Goal: Task Accomplishment & Management: Complete application form

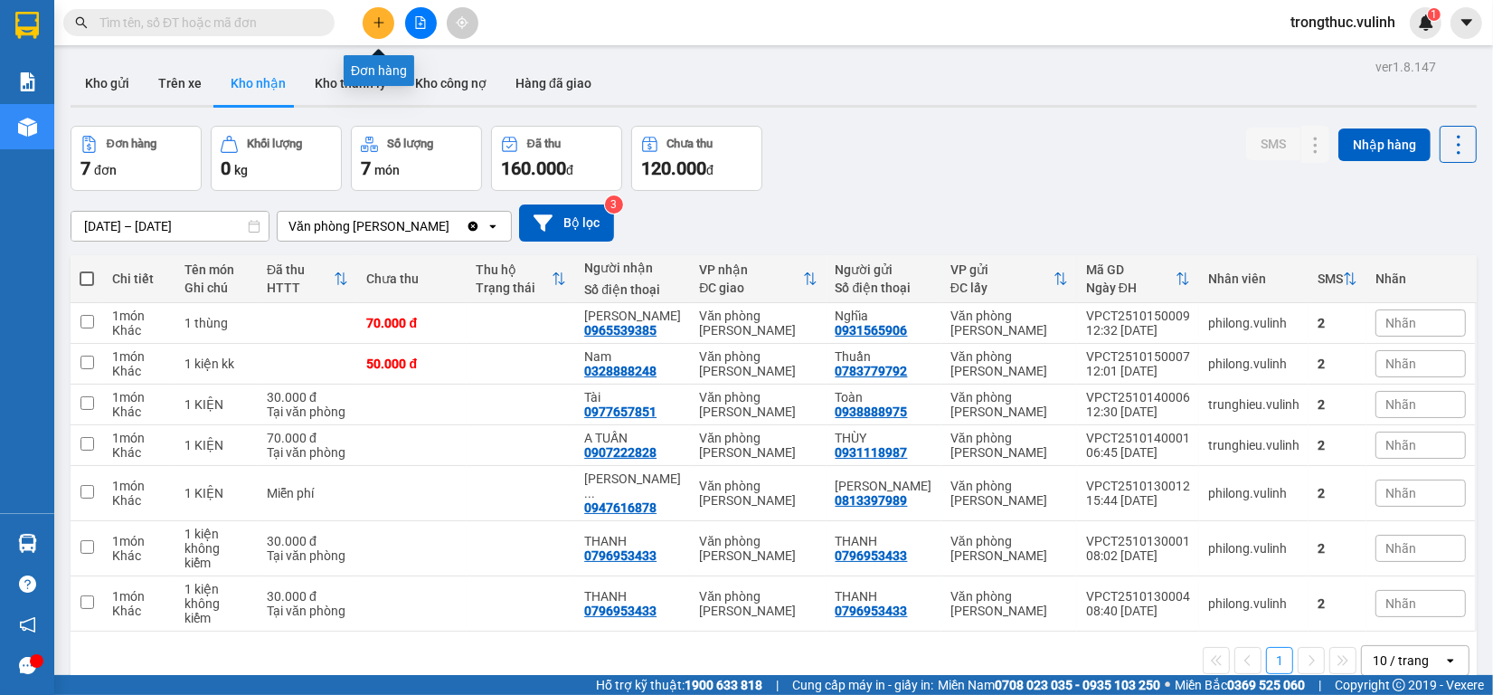
click at [366, 29] on button at bounding box center [379, 23] width 32 height 32
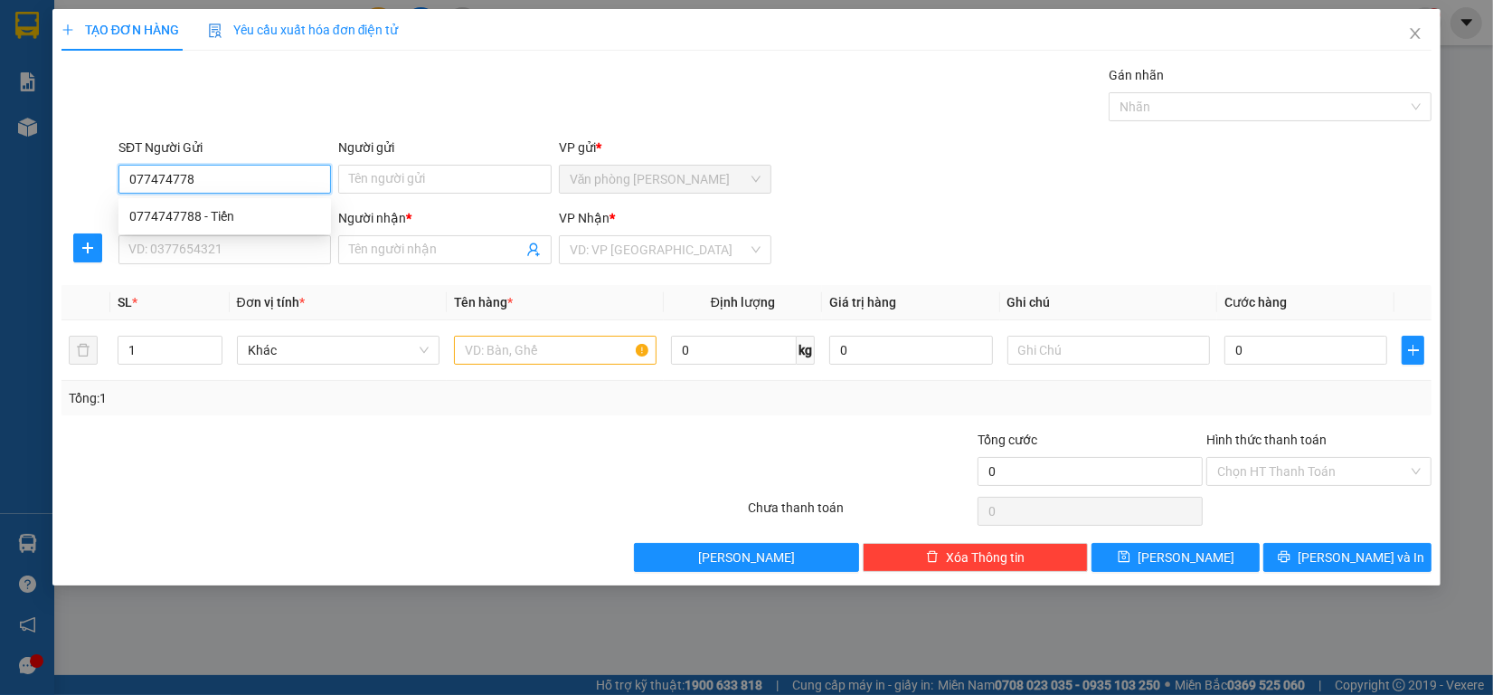
type input "0774747788"
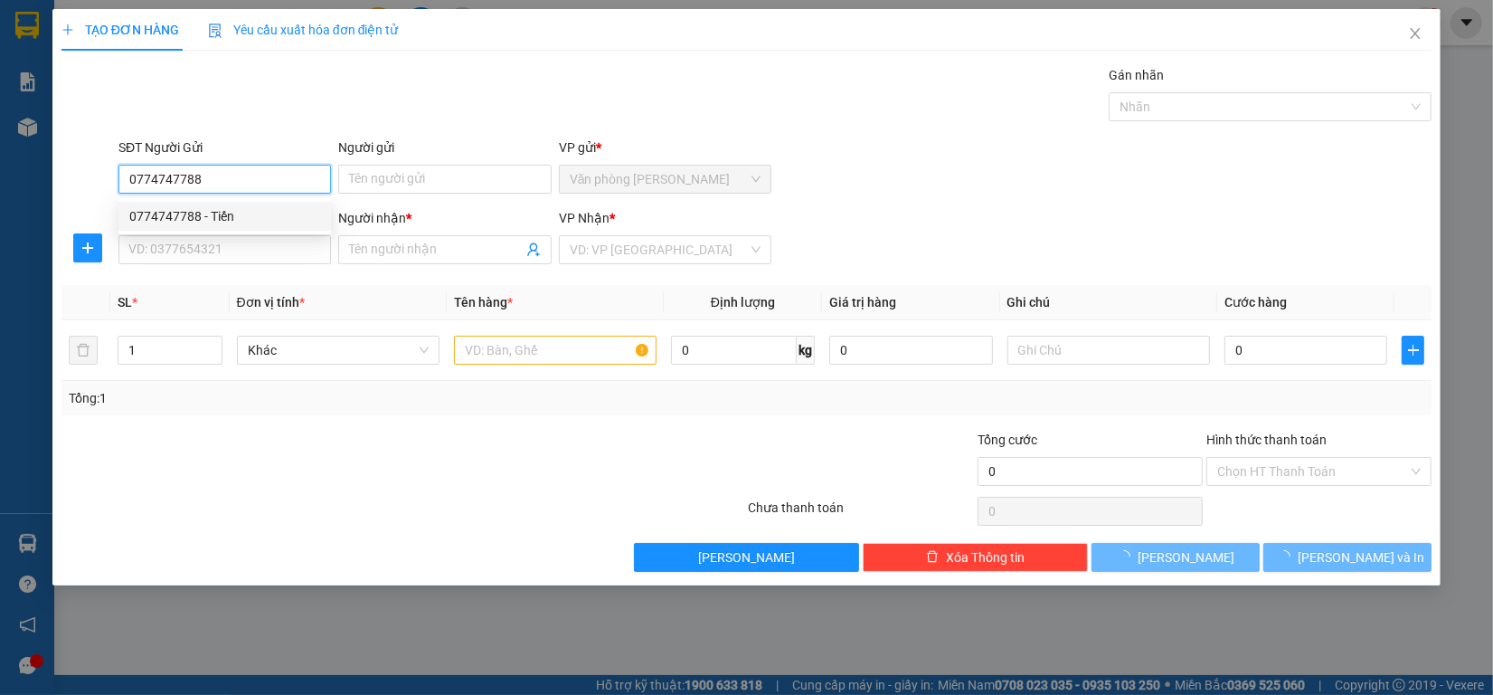
click at [140, 213] on div "0774747788 - Tiến" at bounding box center [224, 216] width 191 height 20
type input "Tiến"
type input "0983834926"
type input "Thiện"
type input "60.000"
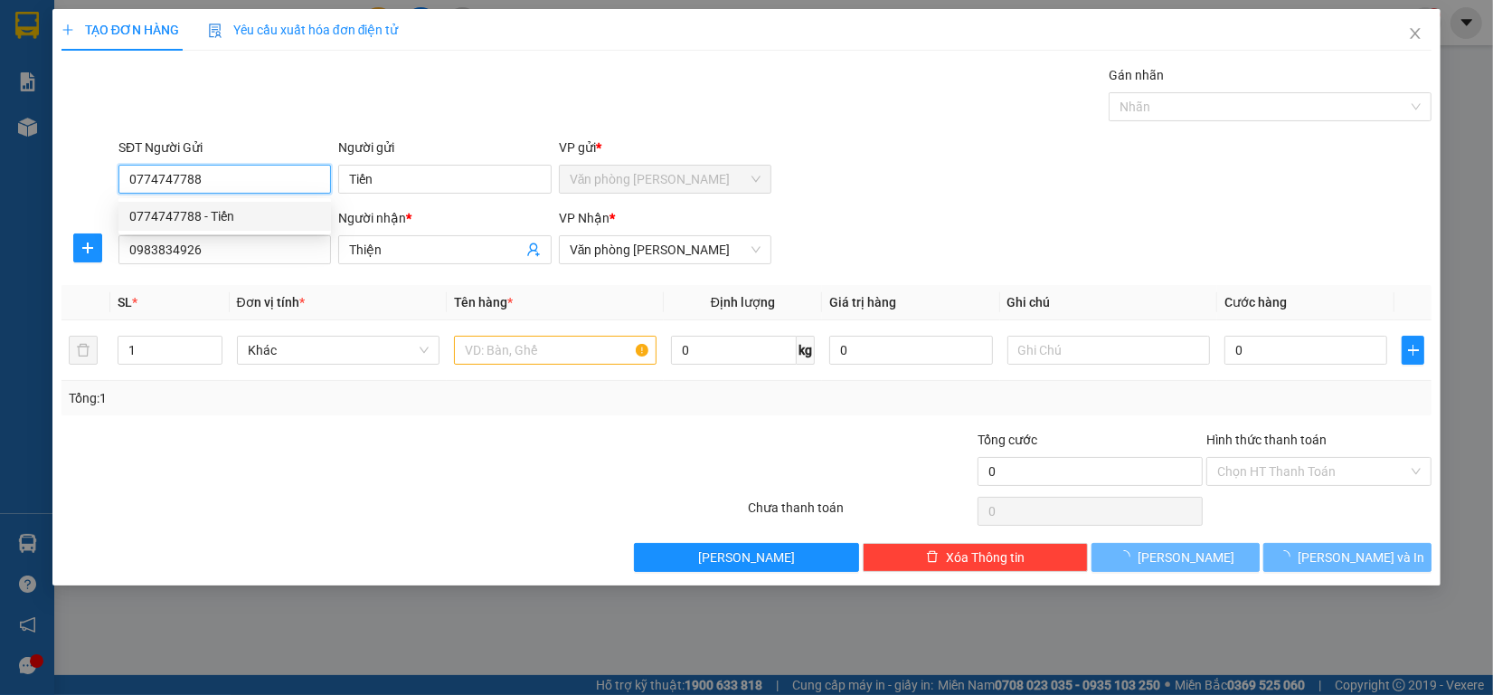
type input "60.000"
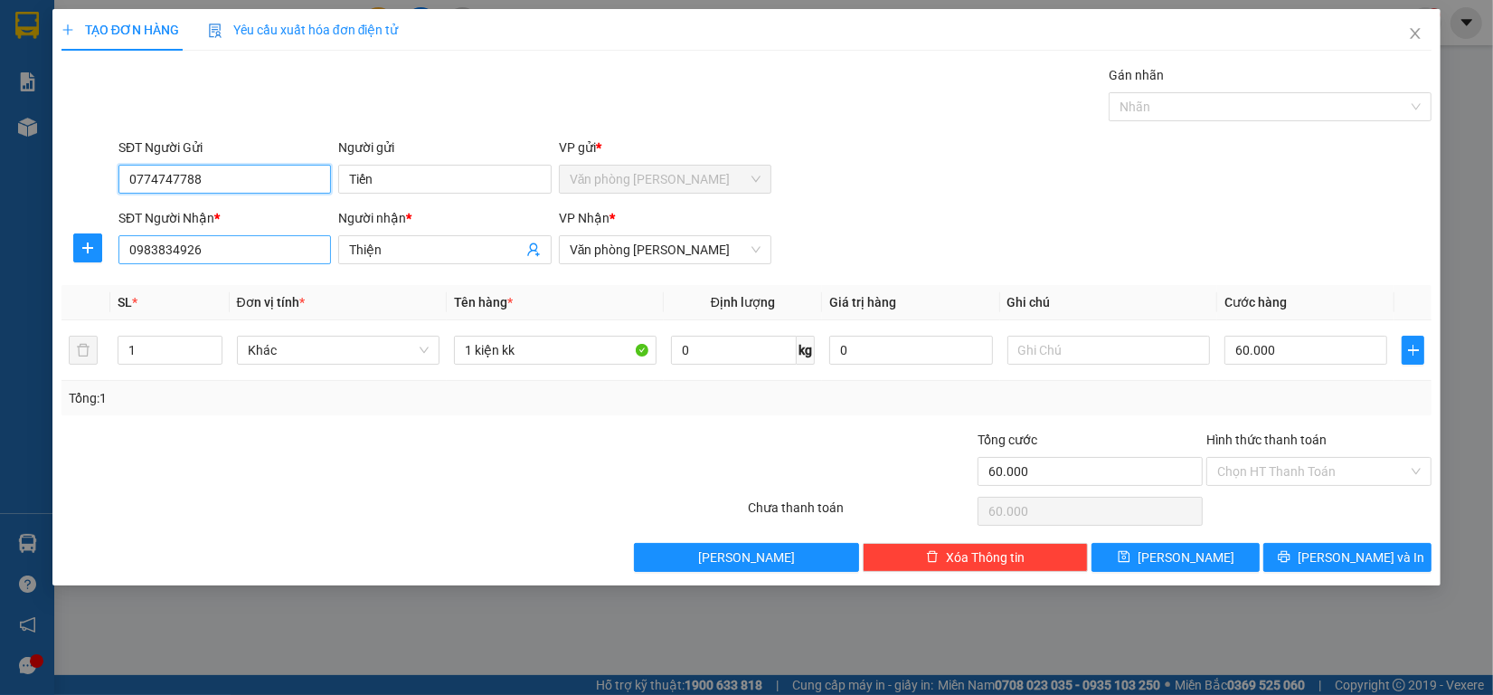
type input "0774747788"
click at [226, 250] on input "0983834926" at bounding box center [225, 249] width 213 height 29
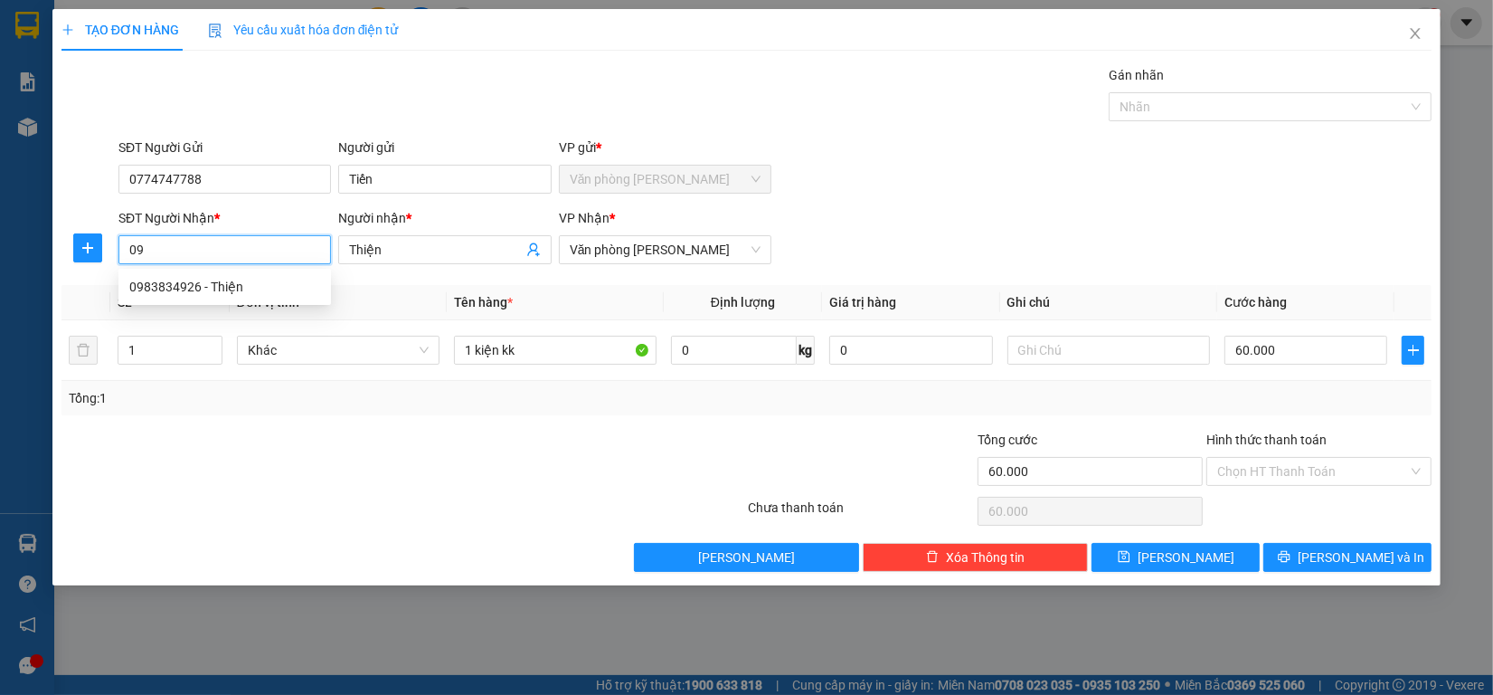
type input "0"
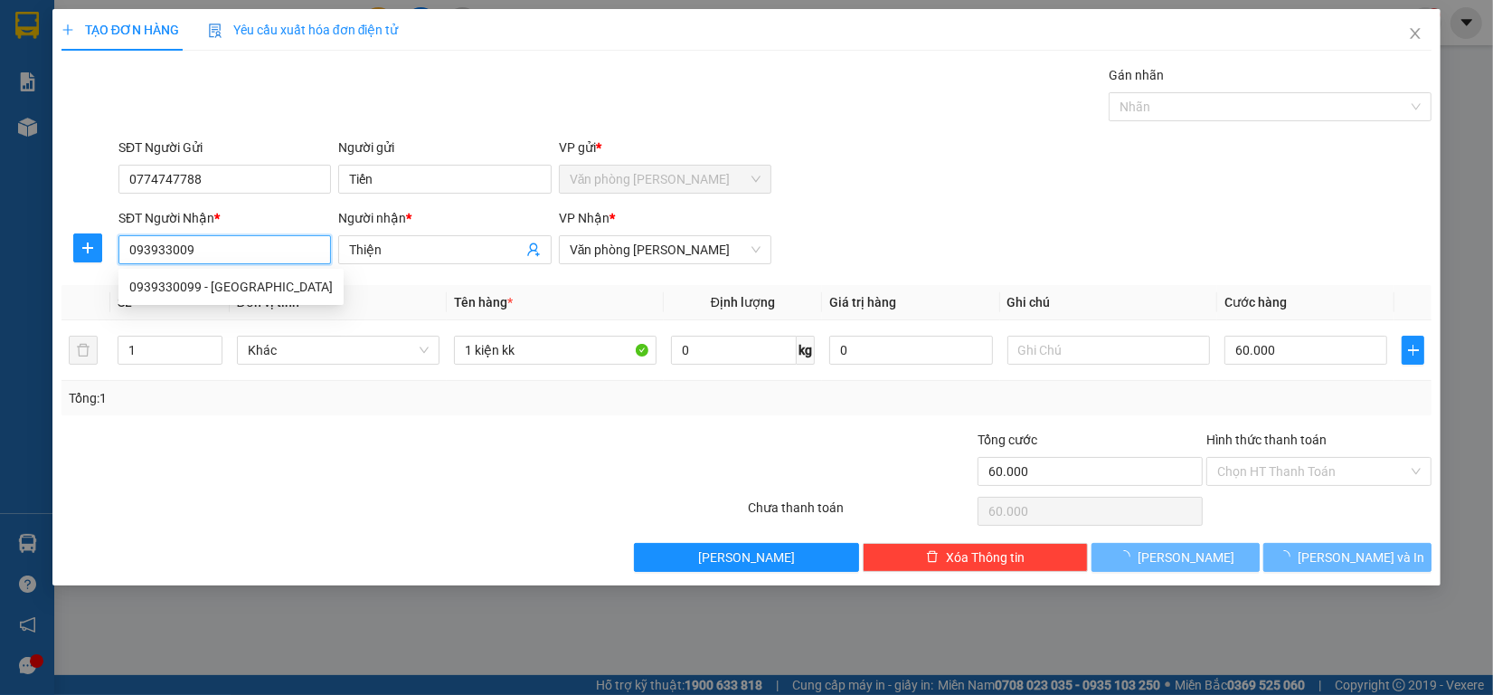
type input "0939330099"
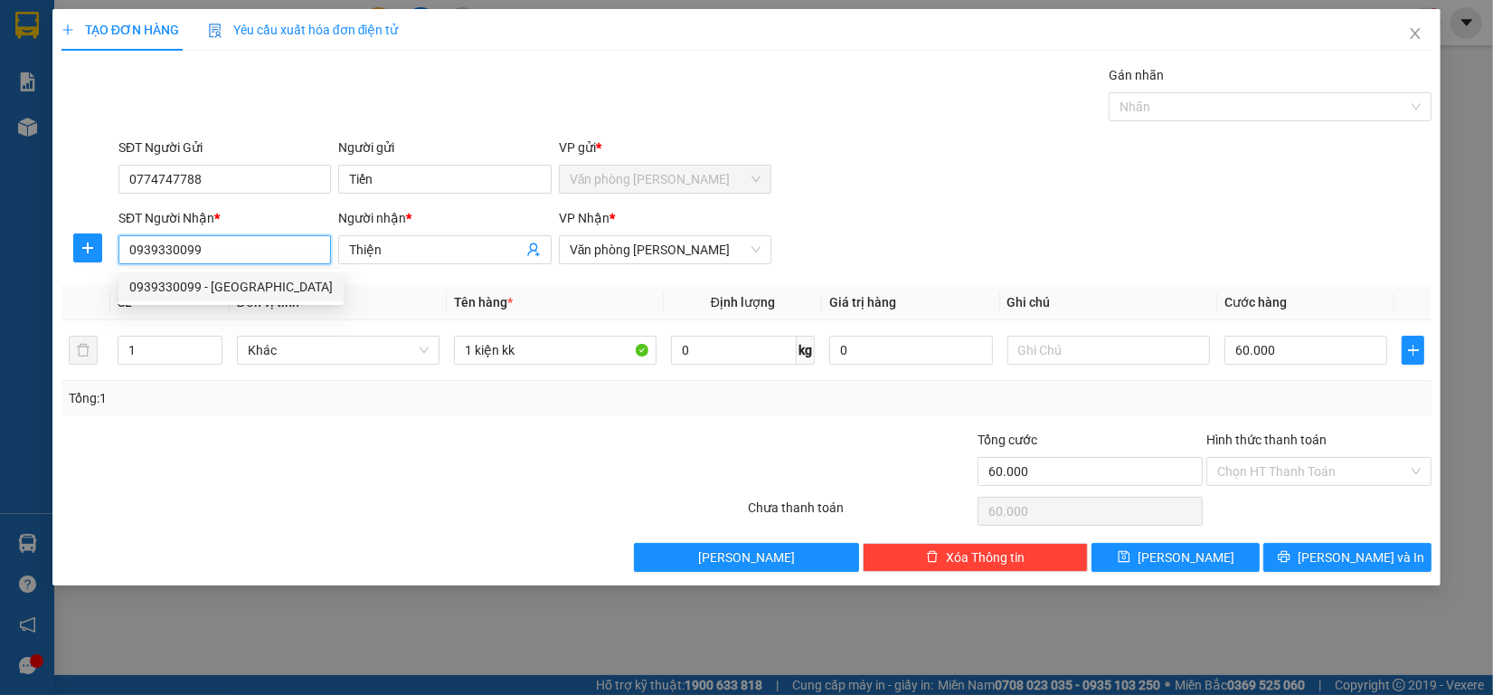
click at [269, 287] on div "0939330099 - [GEOGRAPHIC_DATA]" at bounding box center [231, 287] width 204 height 20
type input "[PERSON_NAME]"
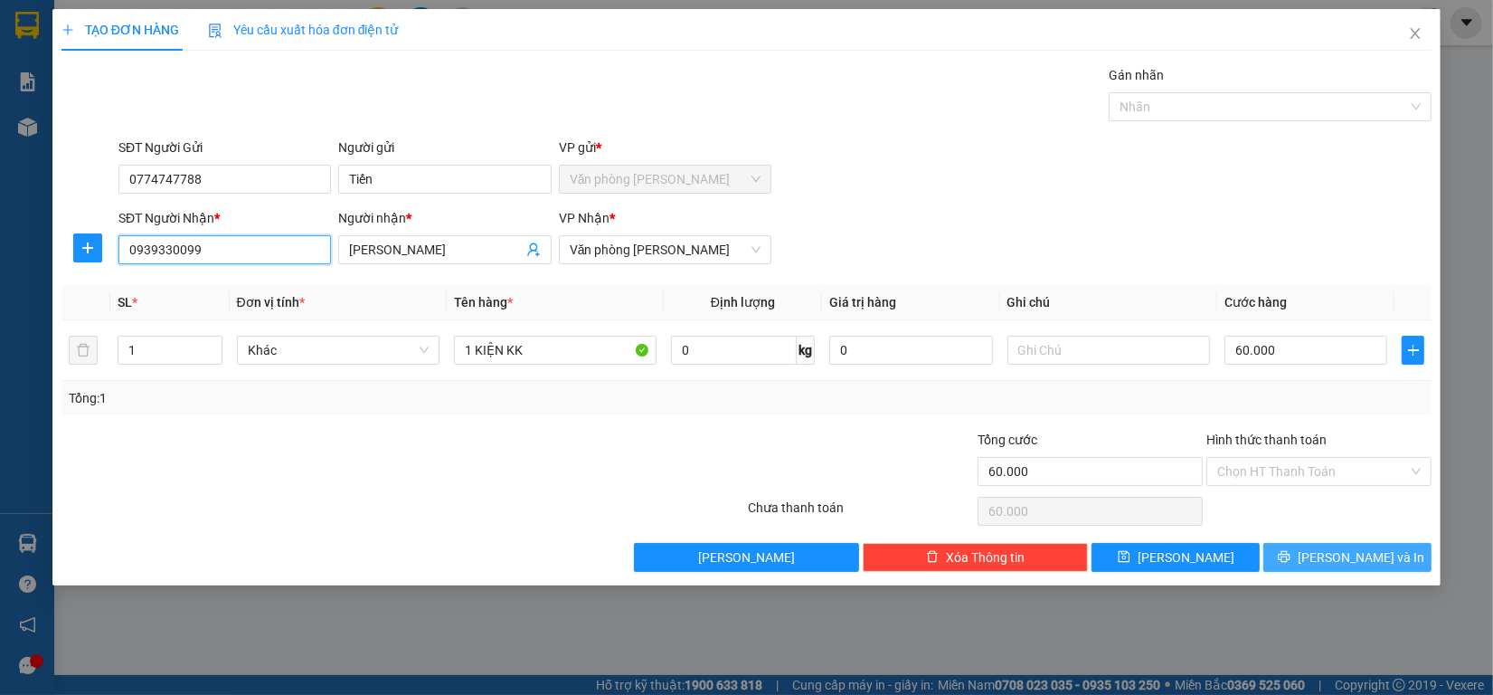
type input "0939330099"
click at [1372, 552] on span "[PERSON_NAME] và In" at bounding box center [1361, 557] width 127 height 20
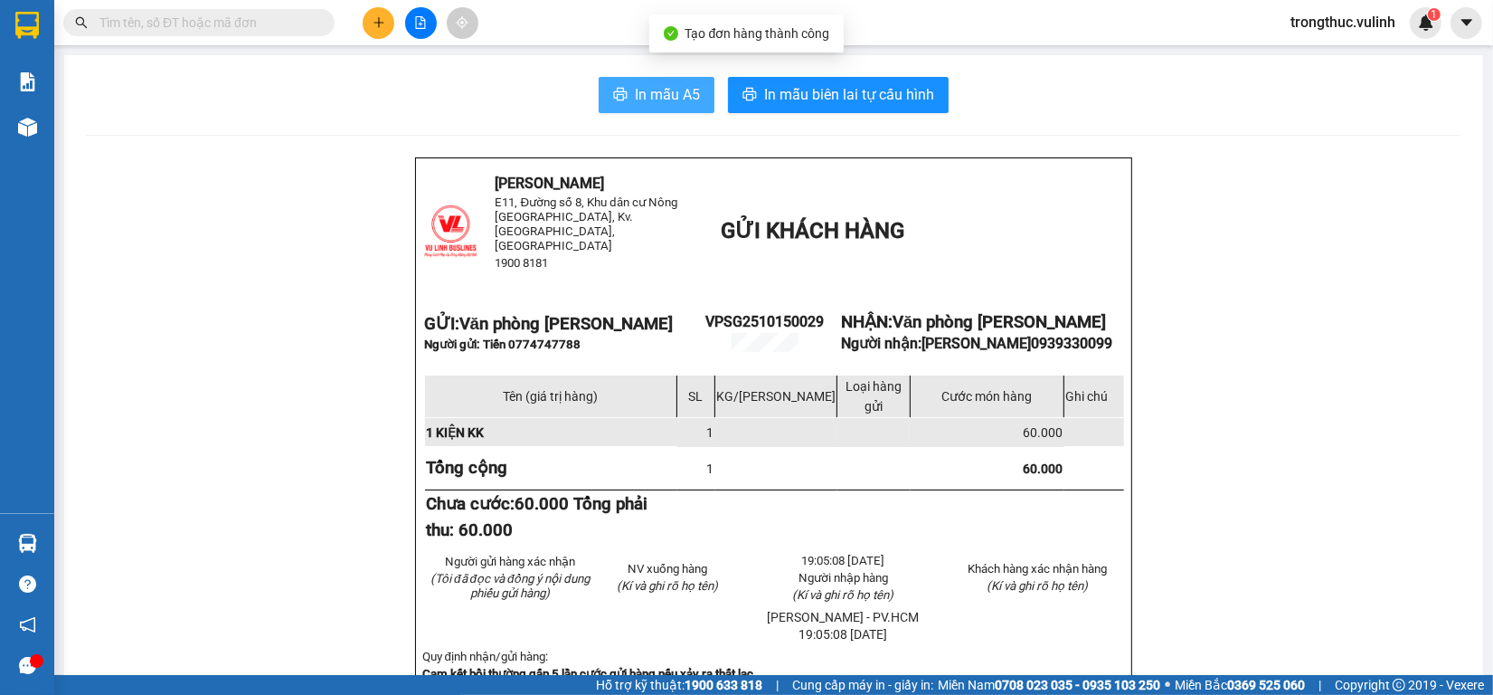
click at [614, 97] on icon "printer" at bounding box center [621, 94] width 14 height 13
click at [625, 109] on button "In mẫu A5" at bounding box center [657, 95] width 116 height 36
